Goal: Task Accomplishment & Management: Manage account settings

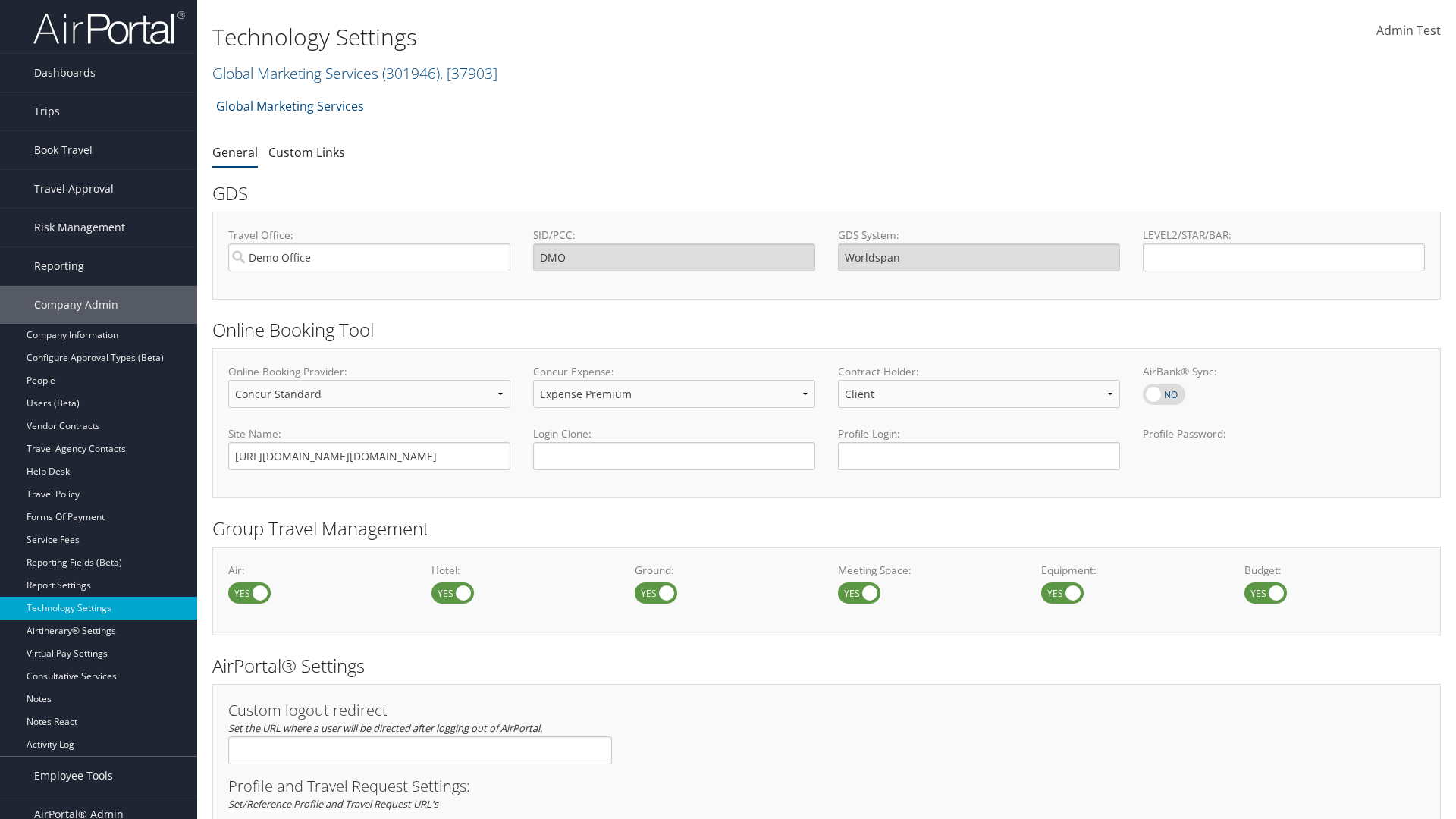
click at [453, 592] on label at bounding box center [452, 593] width 42 height 22
click at [449, 592] on input "checkbox" at bounding box center [444, 594] width 10 height 10
checkbox input "false"
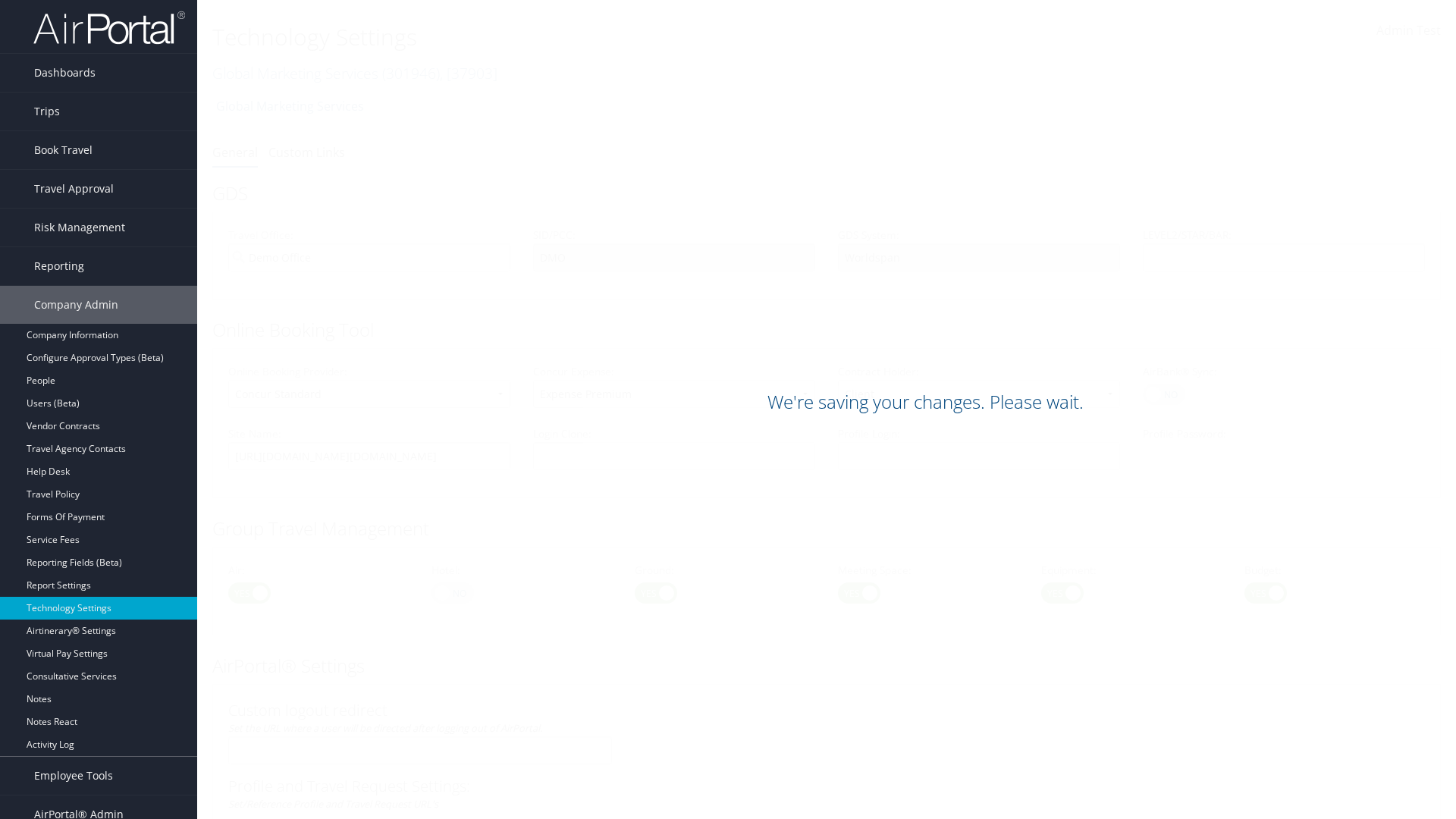
scroll to position [851, 0]
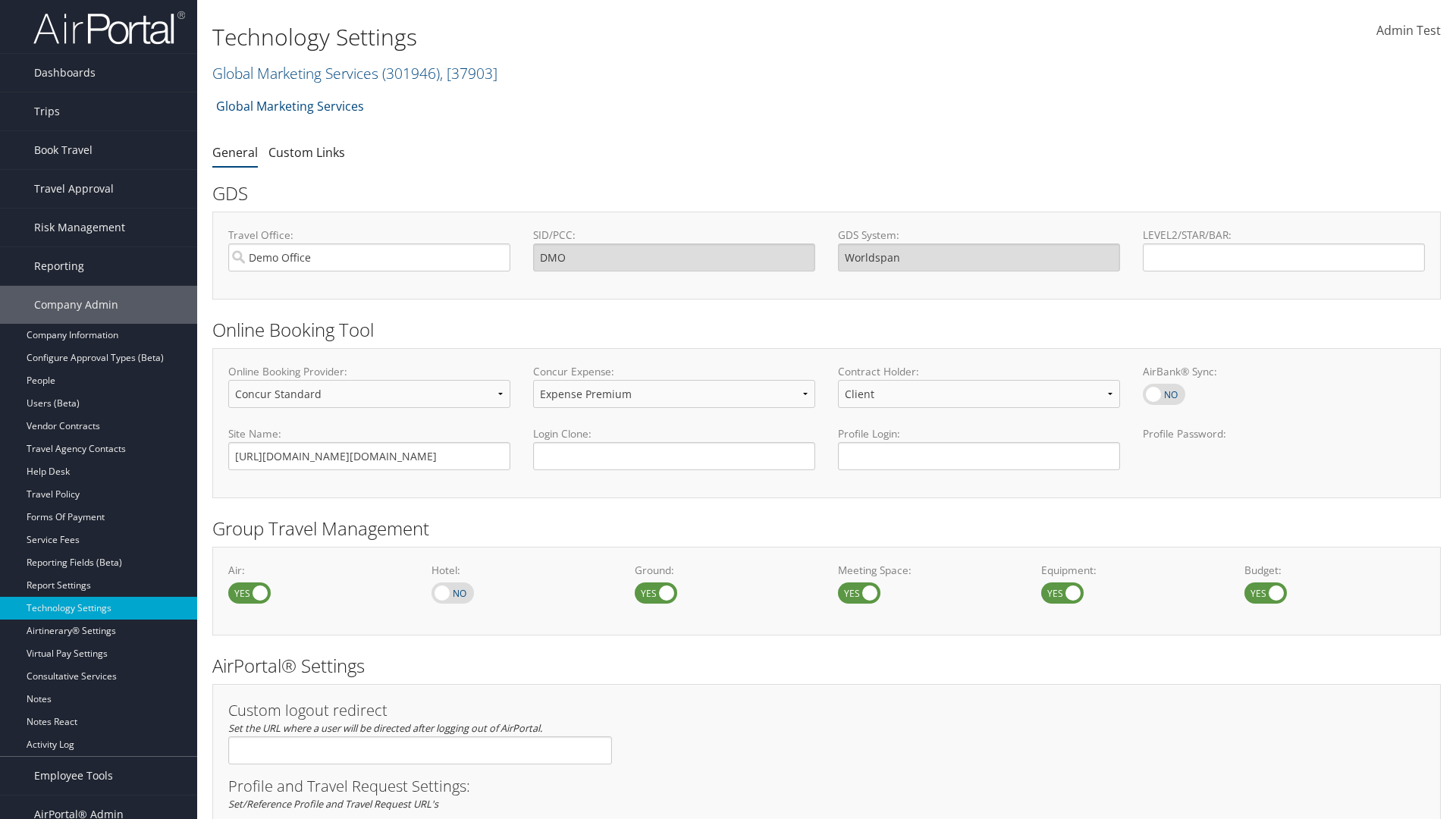
scroll to position [851, 0]
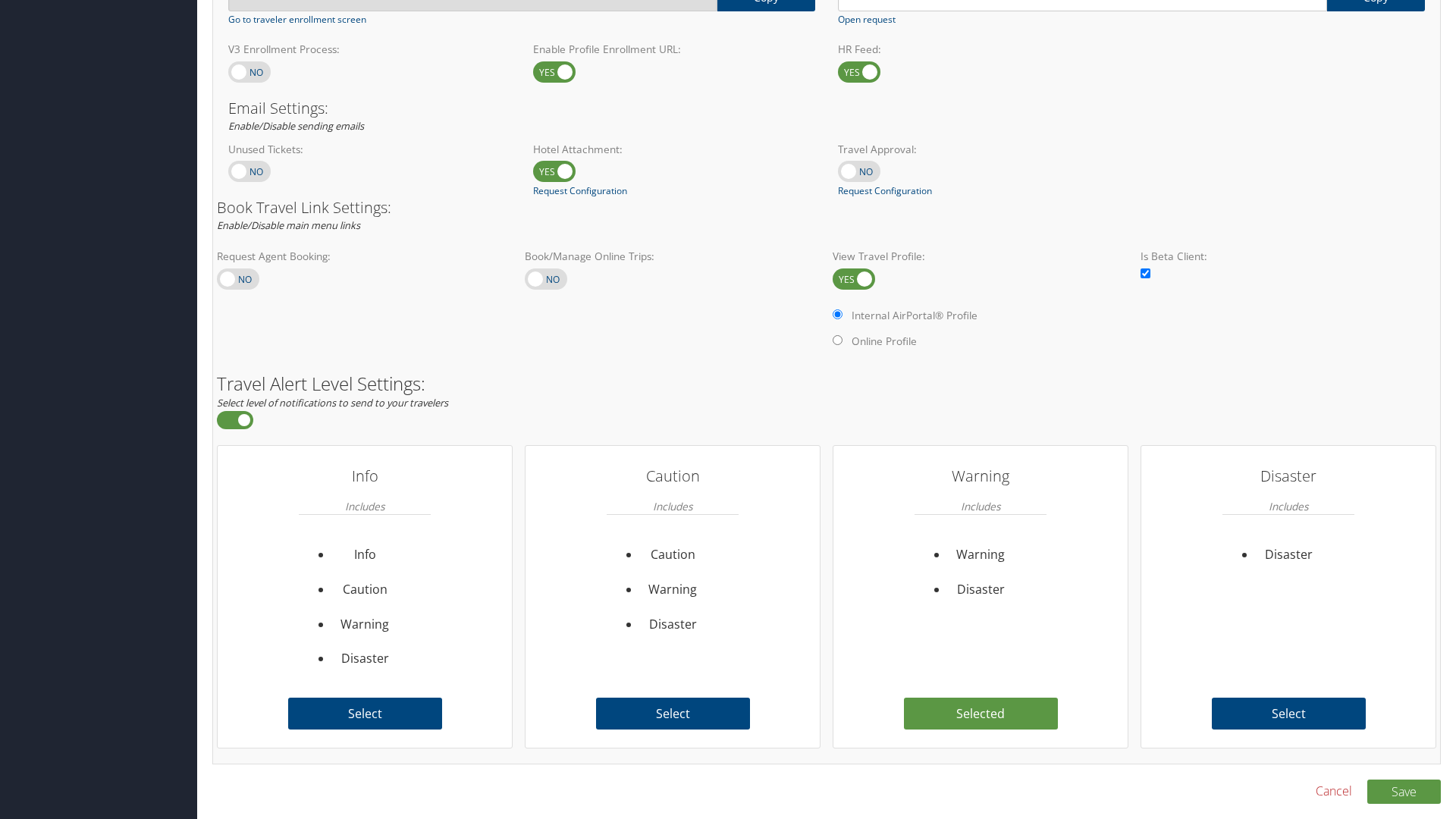
checkbox input "true"
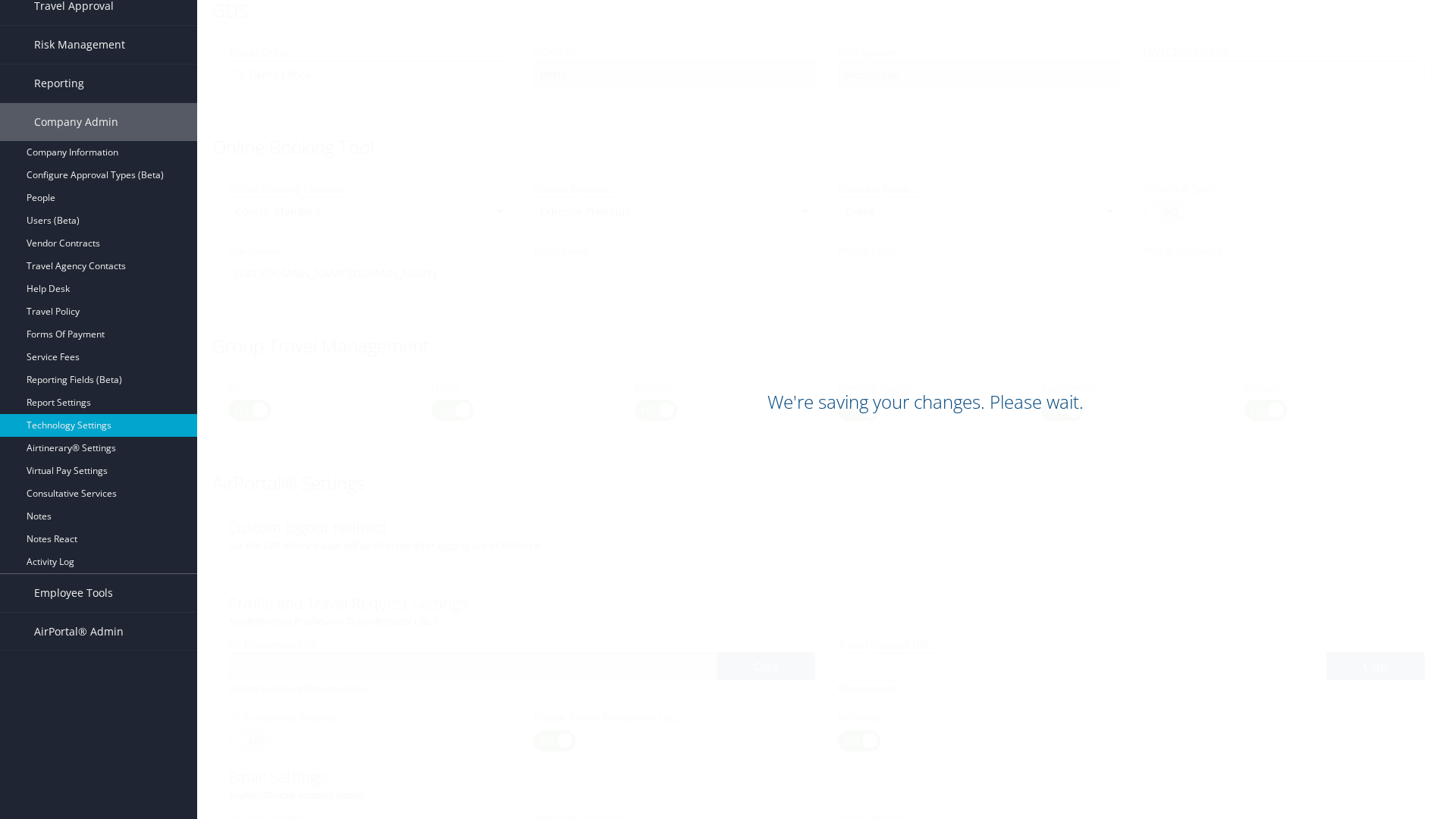
scroll to position [851, 0]
